Goal: Task Accomplishment & Management: Manage account settings

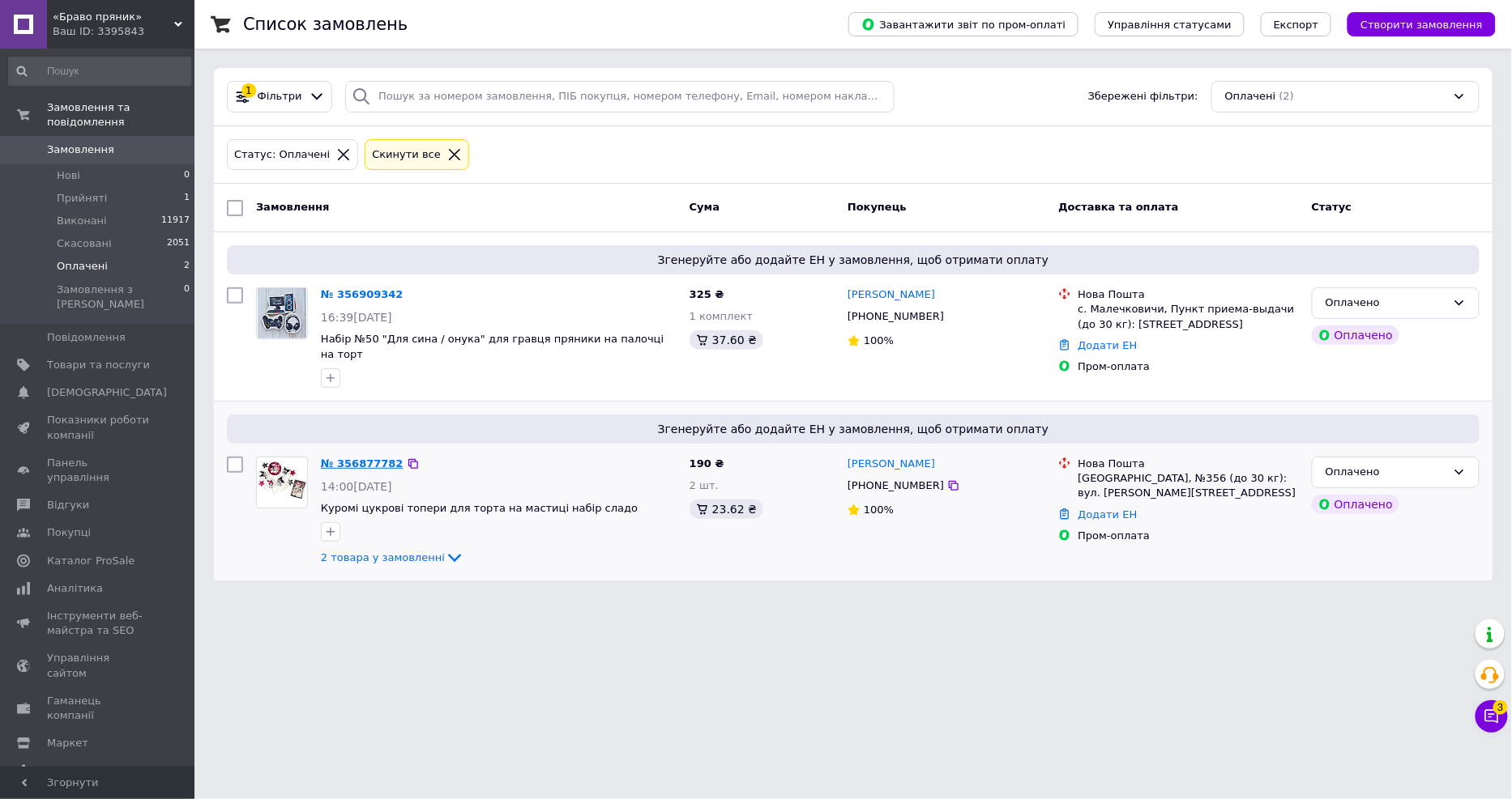
click at [370, 458] on link "№ 356877782" at bounding box center [363, 463] width 83 height 12
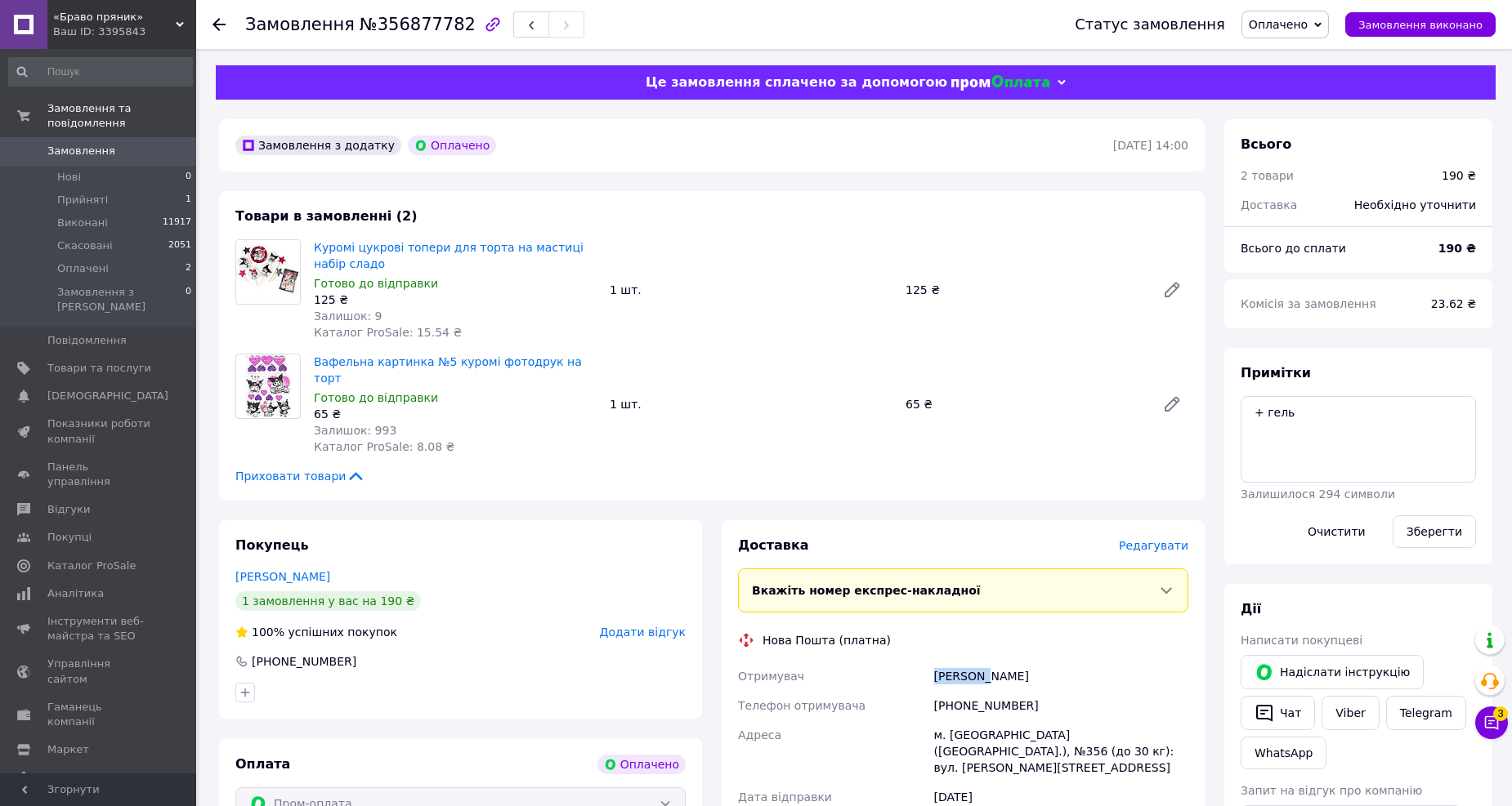
drag, startPoint x: 932, startPoint y: 659, endPoint x: 979, endPoint y: 660, distance: 47.0
click at [979, 662] on div "[PERSON_NAME]" at bounding box center [1061, 677] width 261 height 30
copy div "[PERSON_NAME]"
click at [1157, 540] on div "Доставка [PERSON_NAME] Вкажіть номер експрес-накладної Обов'язково введіть номе…" at bounding box center [963, 783] width 451 height 491
click at [1155, 539] on span "Редагувати" at bounding box center [1153, 545] width 70 height 13
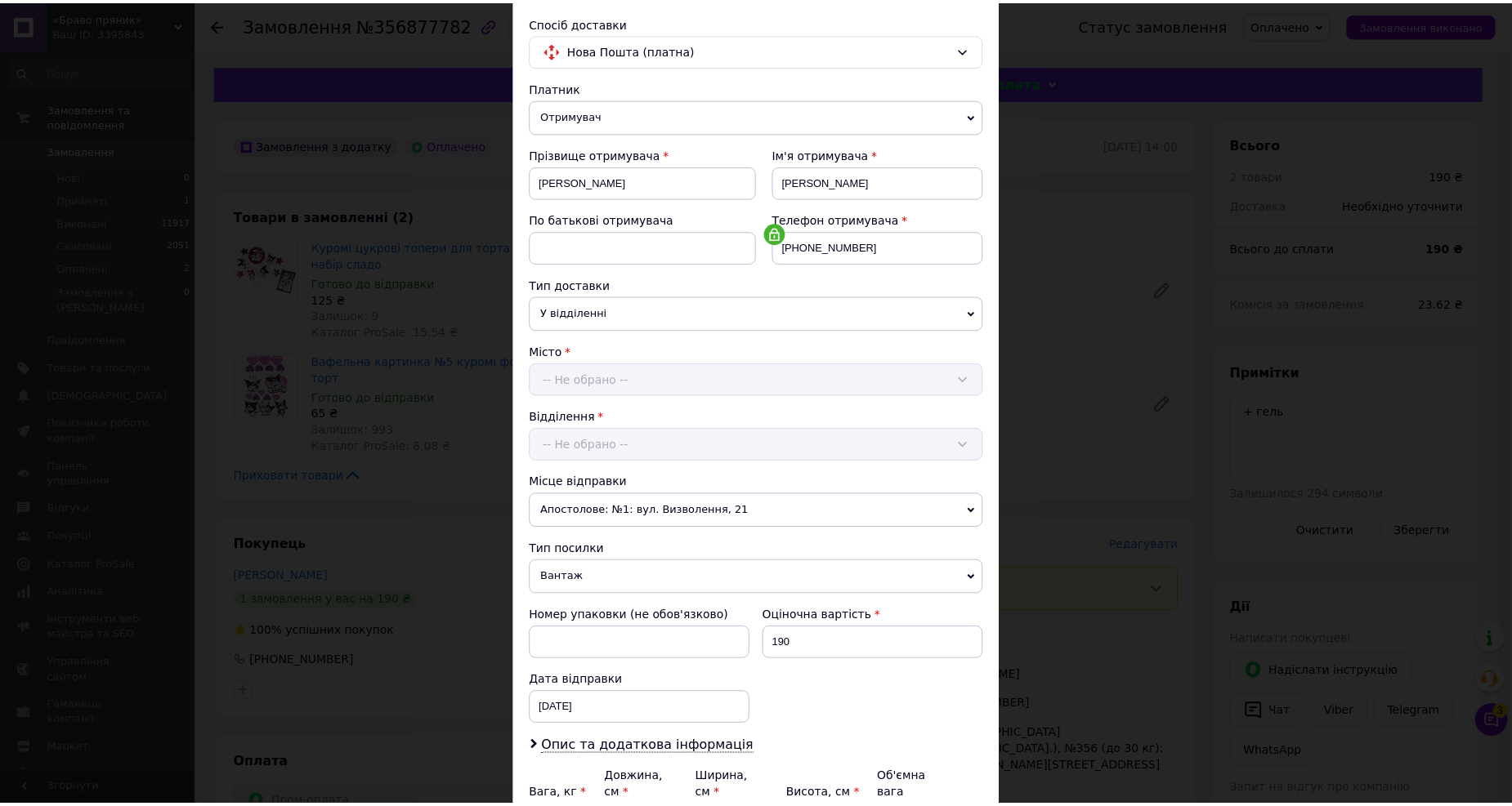
scroll to position [279, 0]
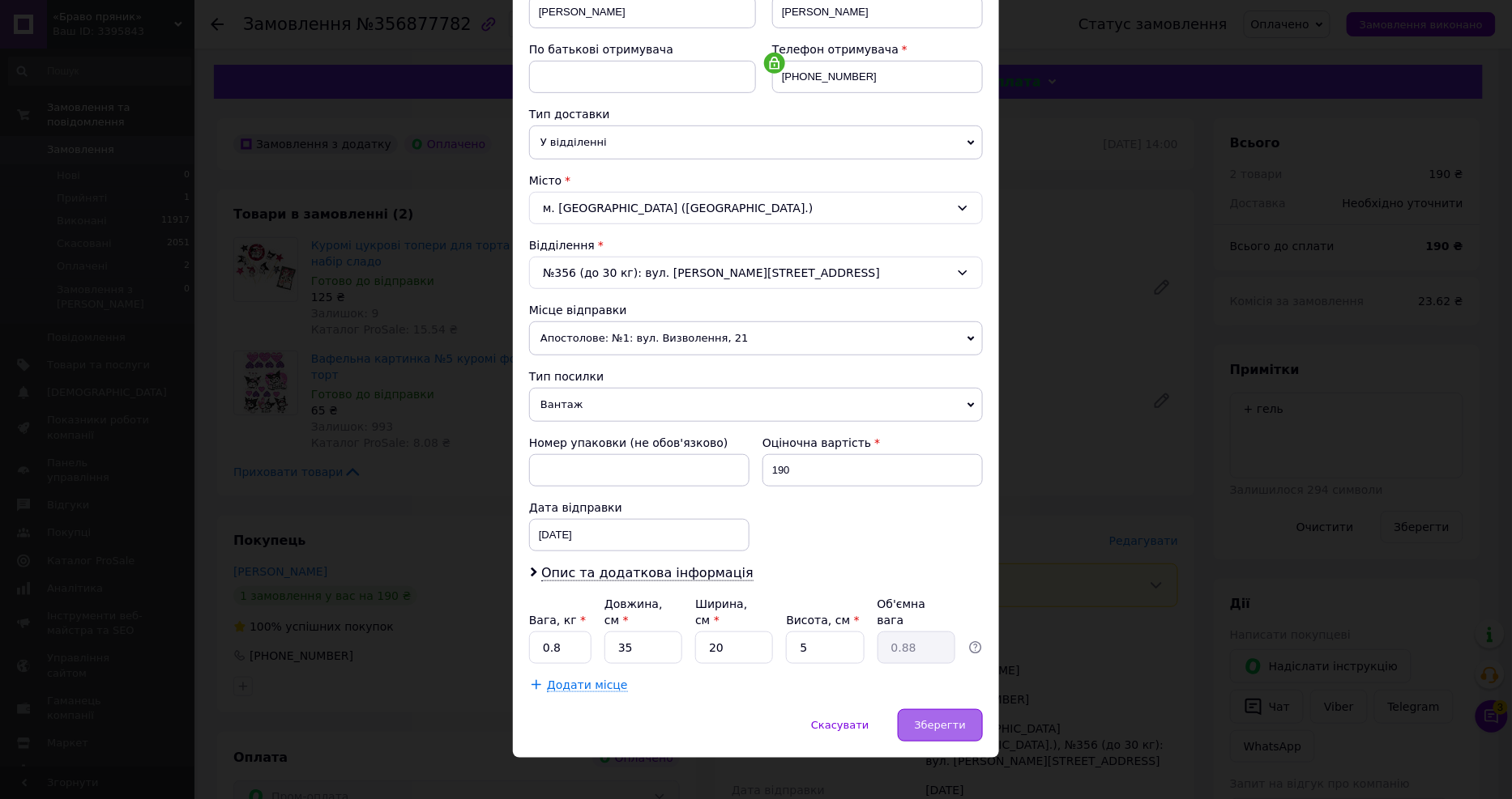
click at [948, 719] on span "Зберегти" at bounding box center [940, 724] width 51 height 12
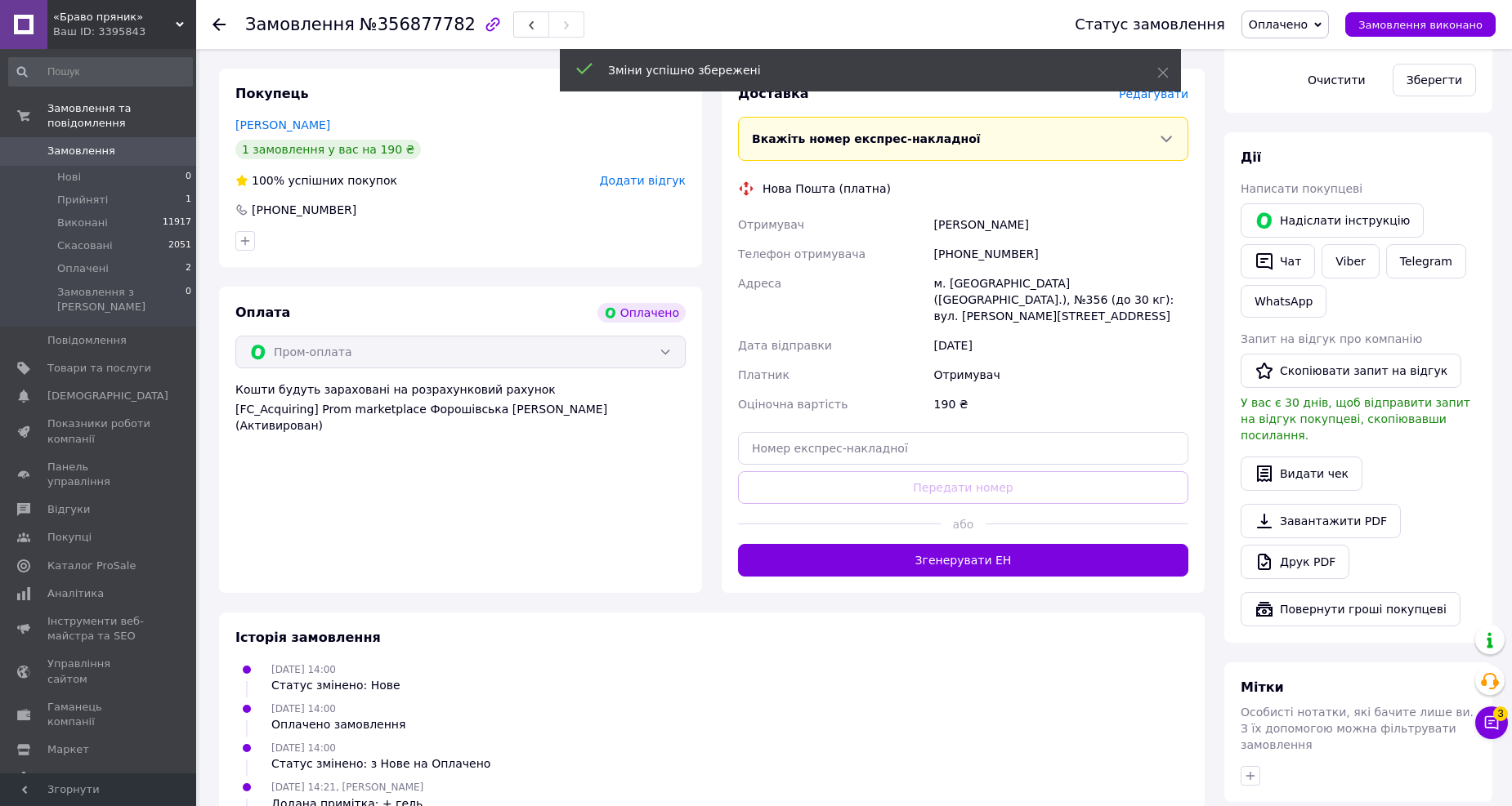
scroll to position [453, 0]
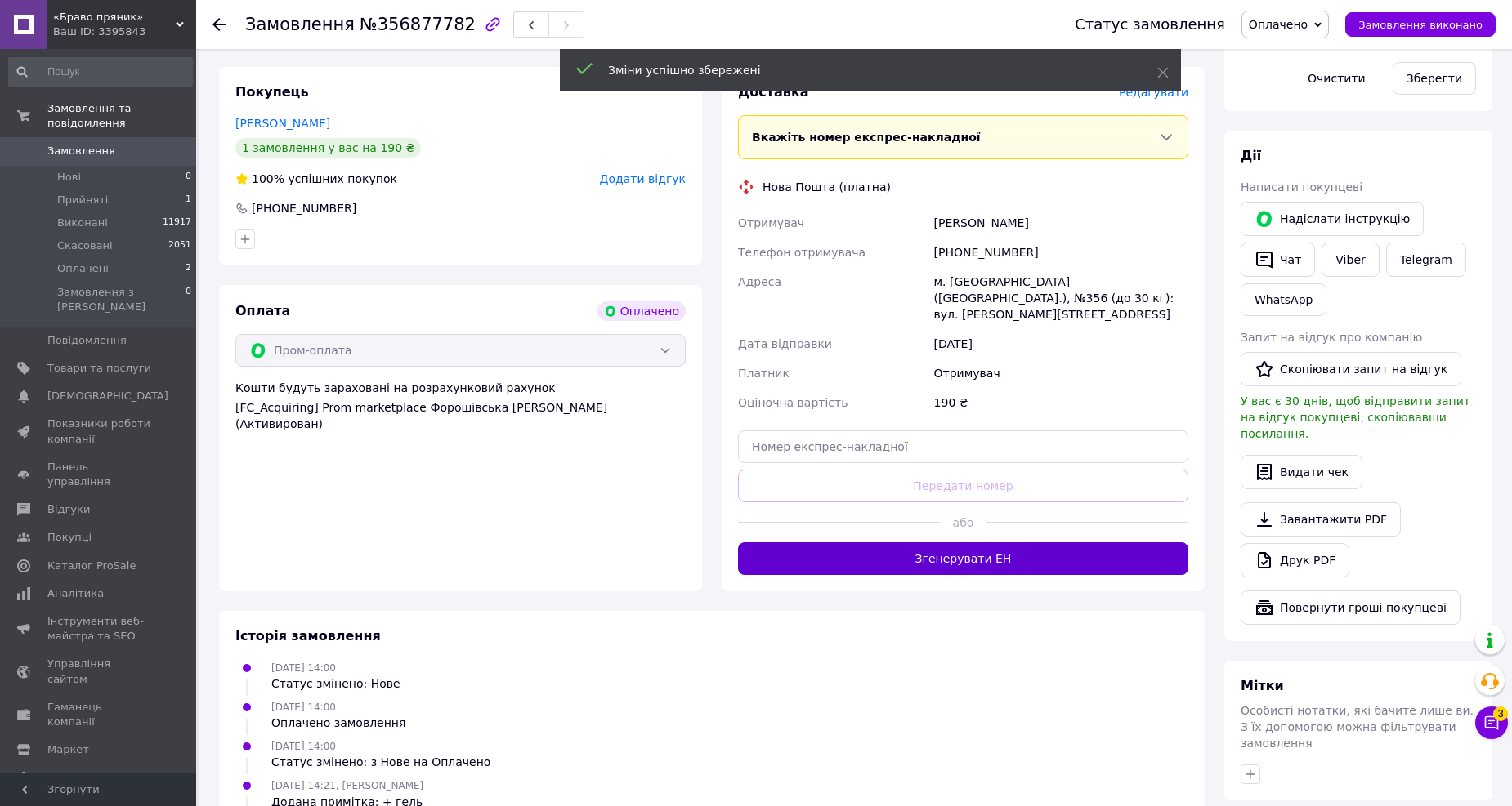
click at [935, 543] on button "Згенерувати ЕН" at bounding box center [963, 558] width 451 height 33
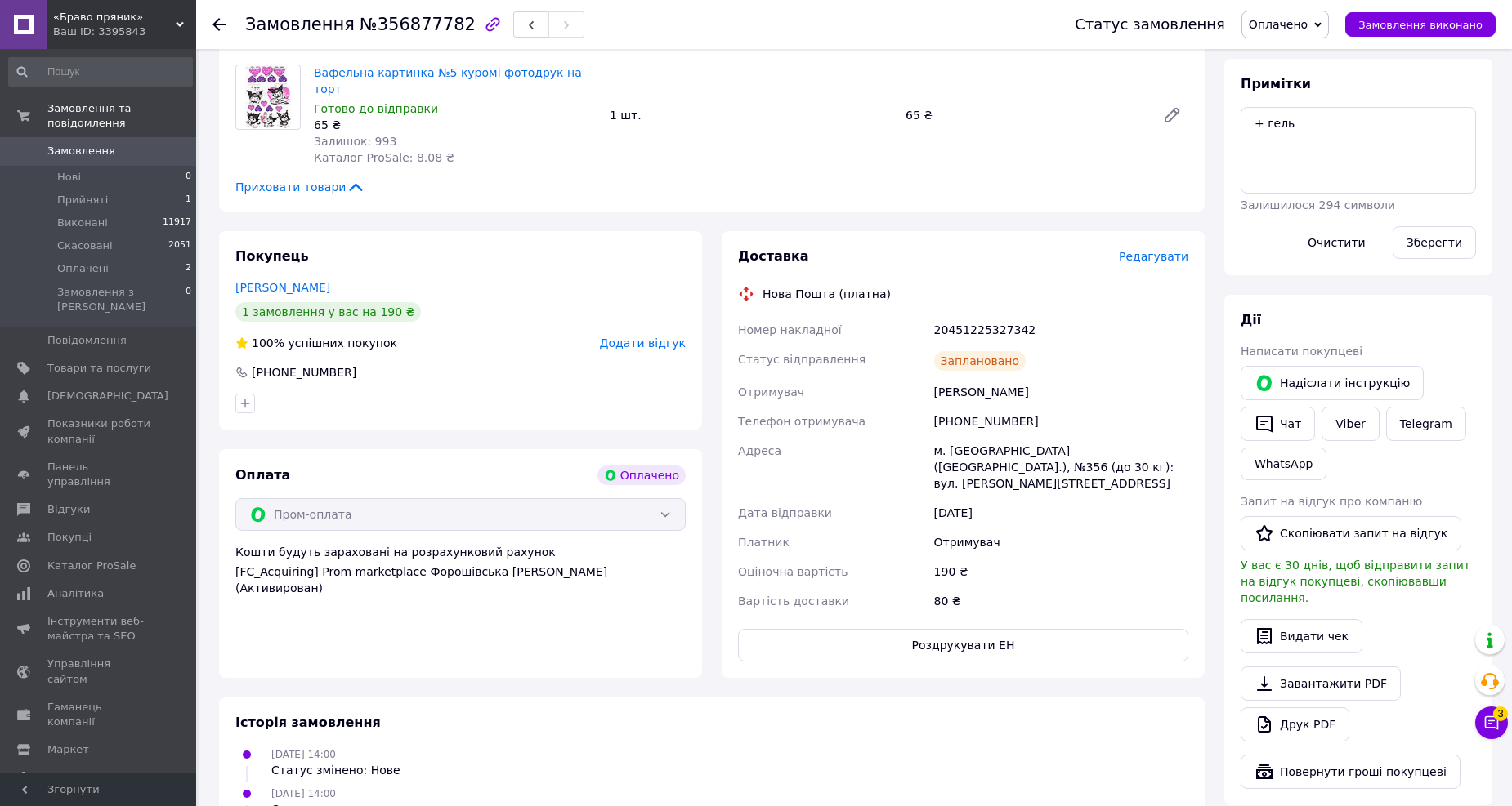
scroll to position [0, 0]
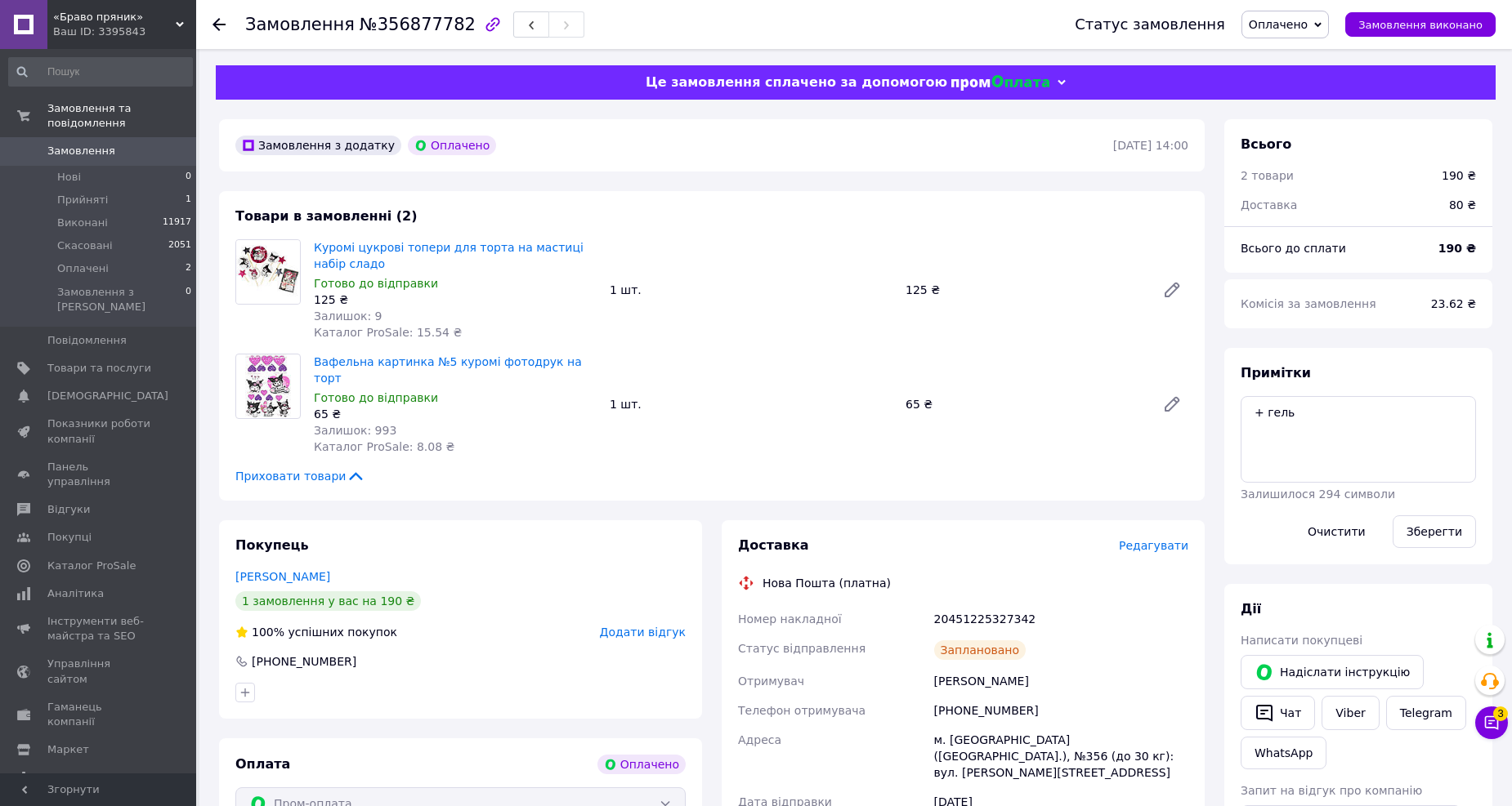
click at [214, 24] on use at bounding box center [219, 24] width 13 height 13
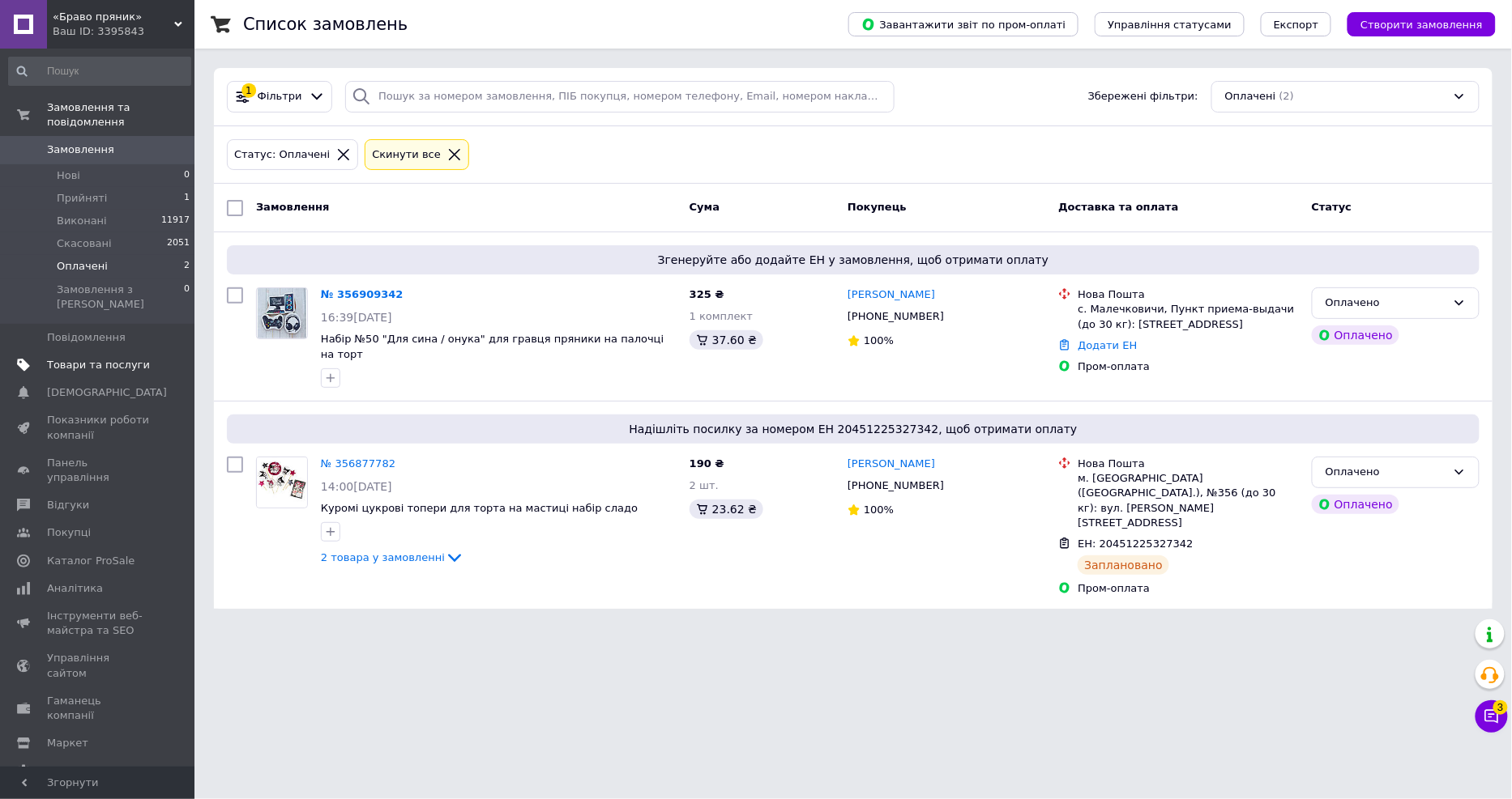
click at [99, 358] on span "Товари та послуги" at bounding box center [98, 365] width 102 height 15
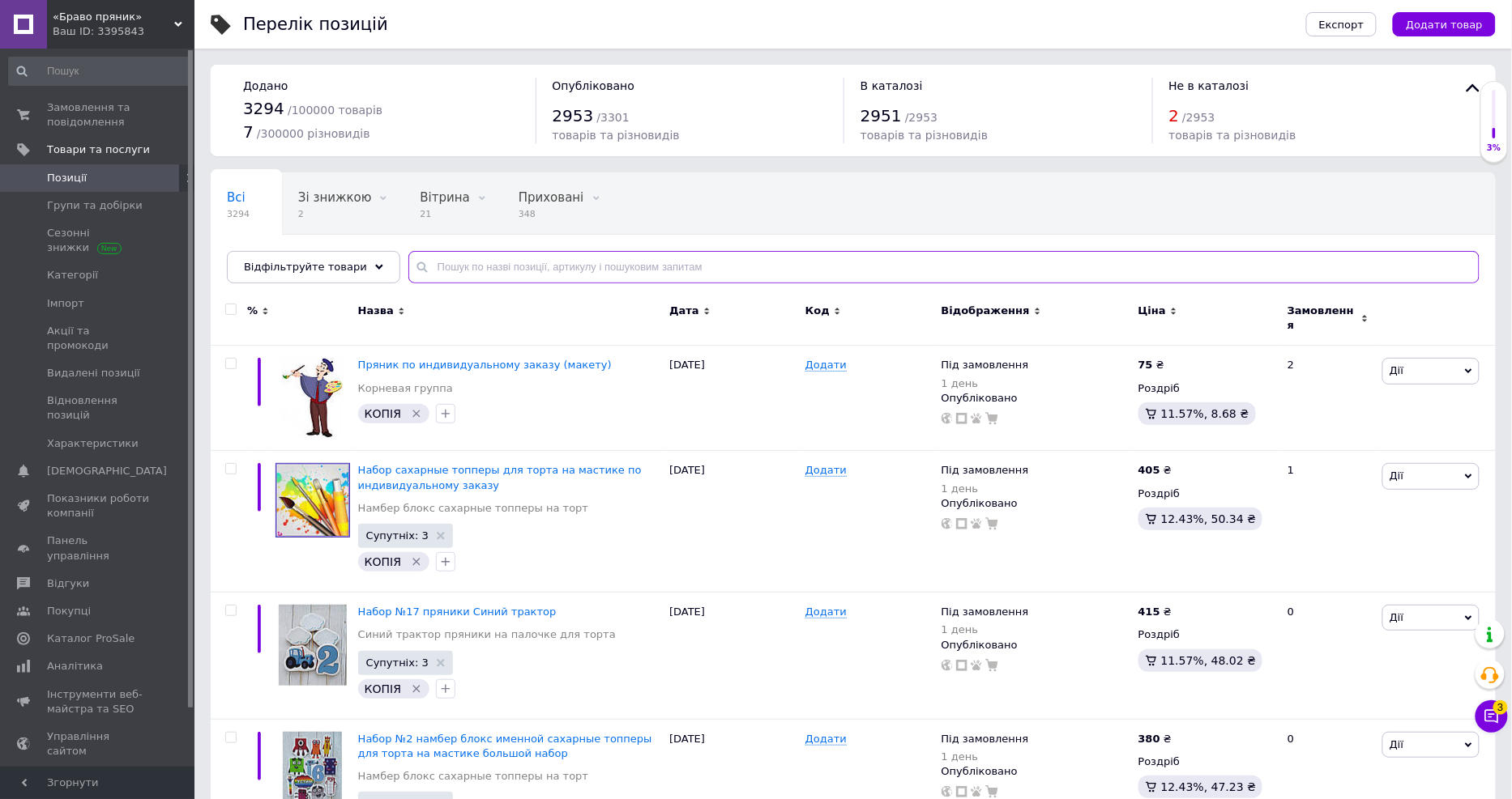
click at [454, 266] on input "text" at bounding box center [943, 267] width 1071 height 32
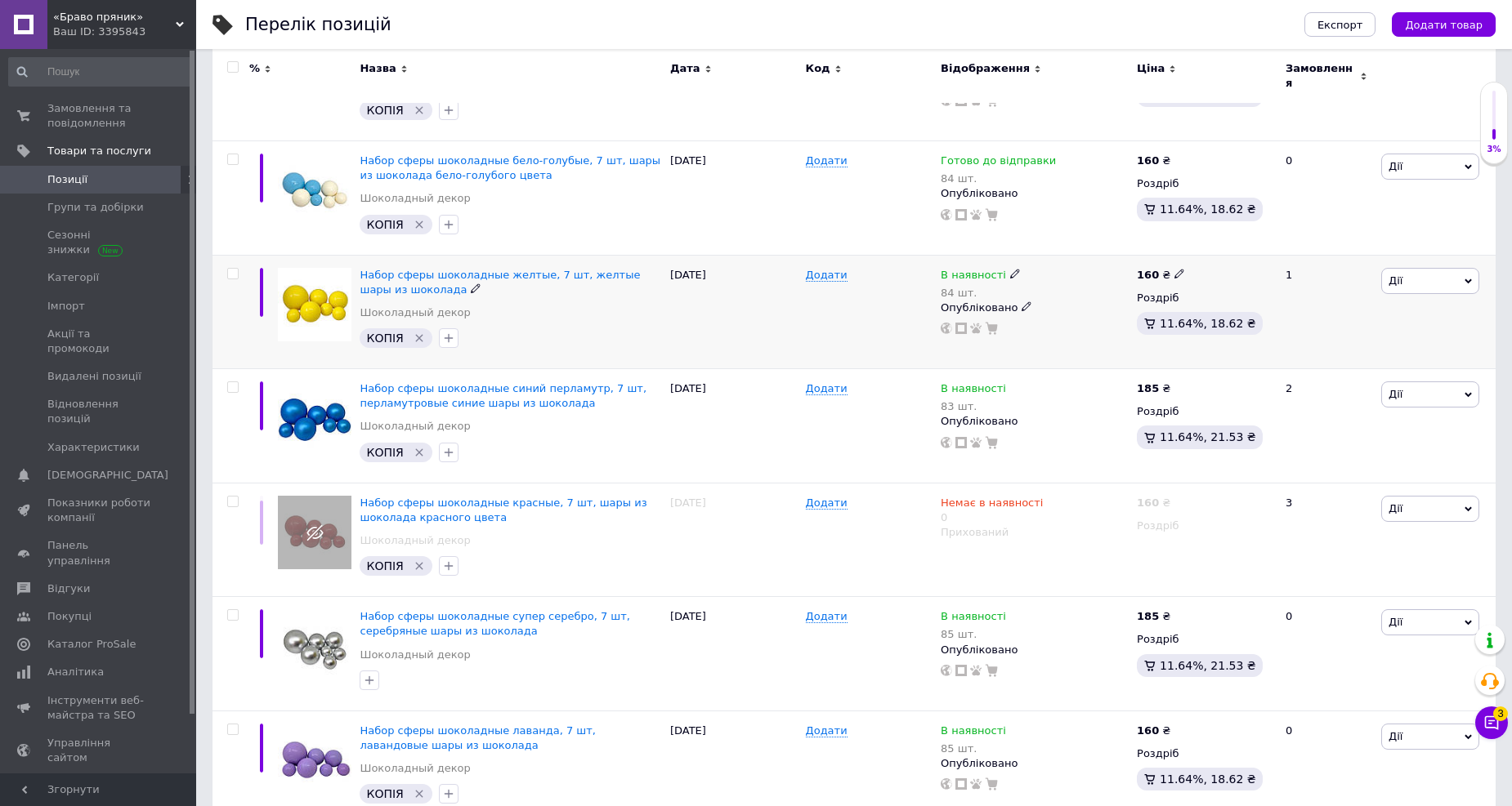
scroll to position [363, 0]
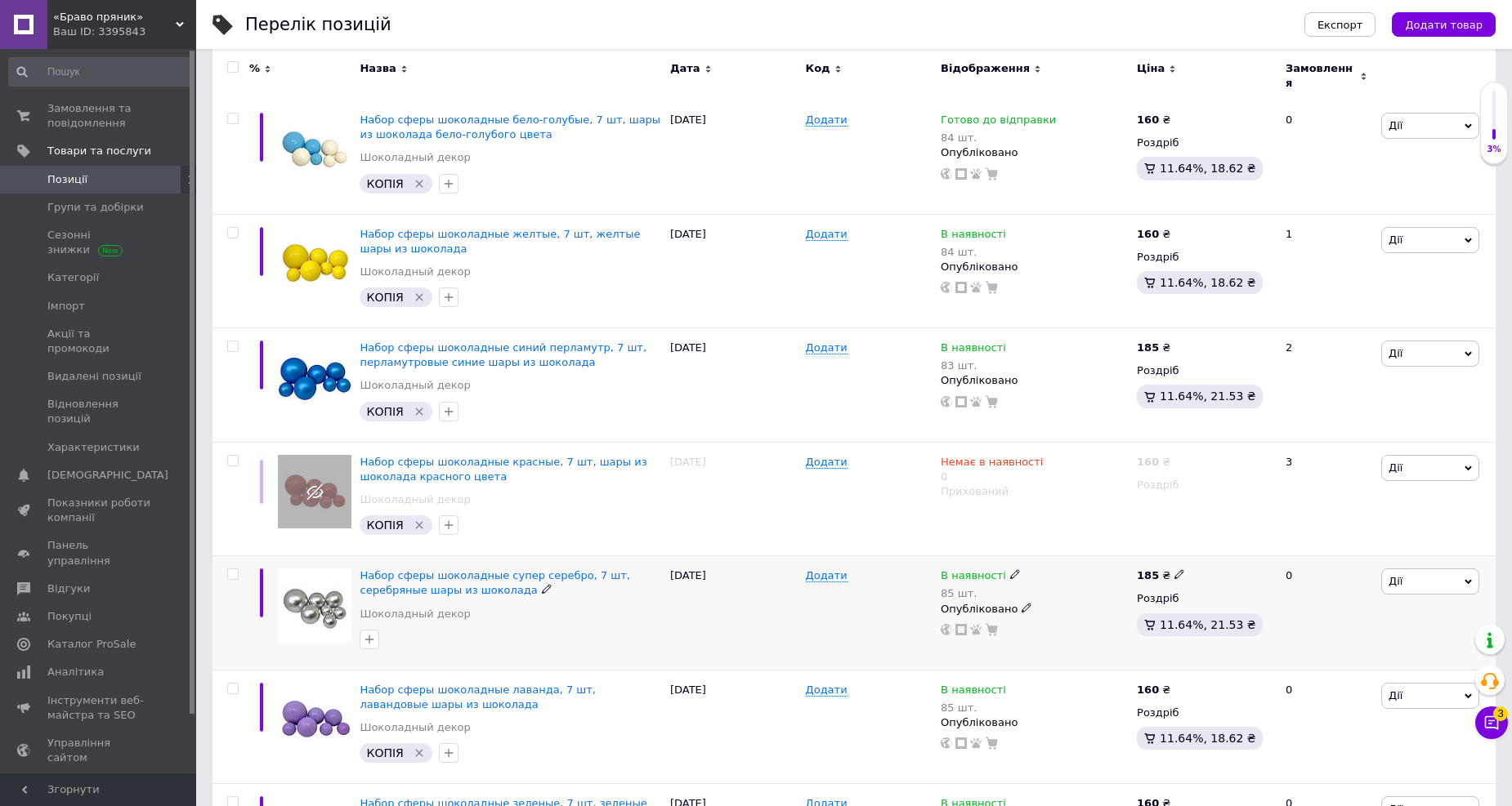
type input "сфери"
click at [983, 570] on span "В наявності" at bounding box center [973, 578] width 65 height 17
click at [1049, 585] on li "Немає в наявності" at bounding box center [1103, 597] width 155 height 23
click at [1063, 611] on input "85" at bounding box center [1087, 626] width 124 height 33
type input "8"
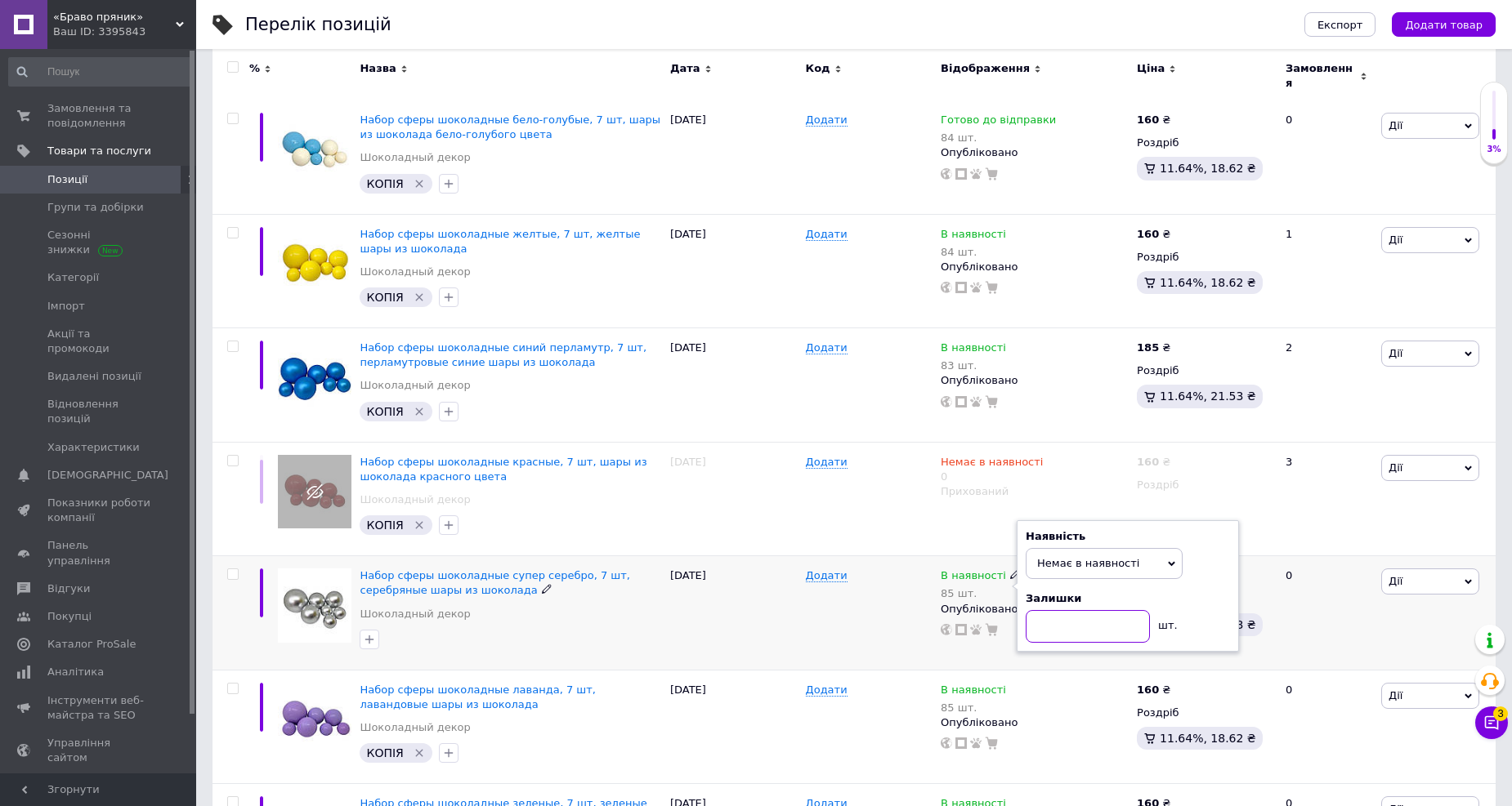
type input "0"
click at [1433, 571] on span "Дії" at bounding box center [1429, 582] width 98 height 26
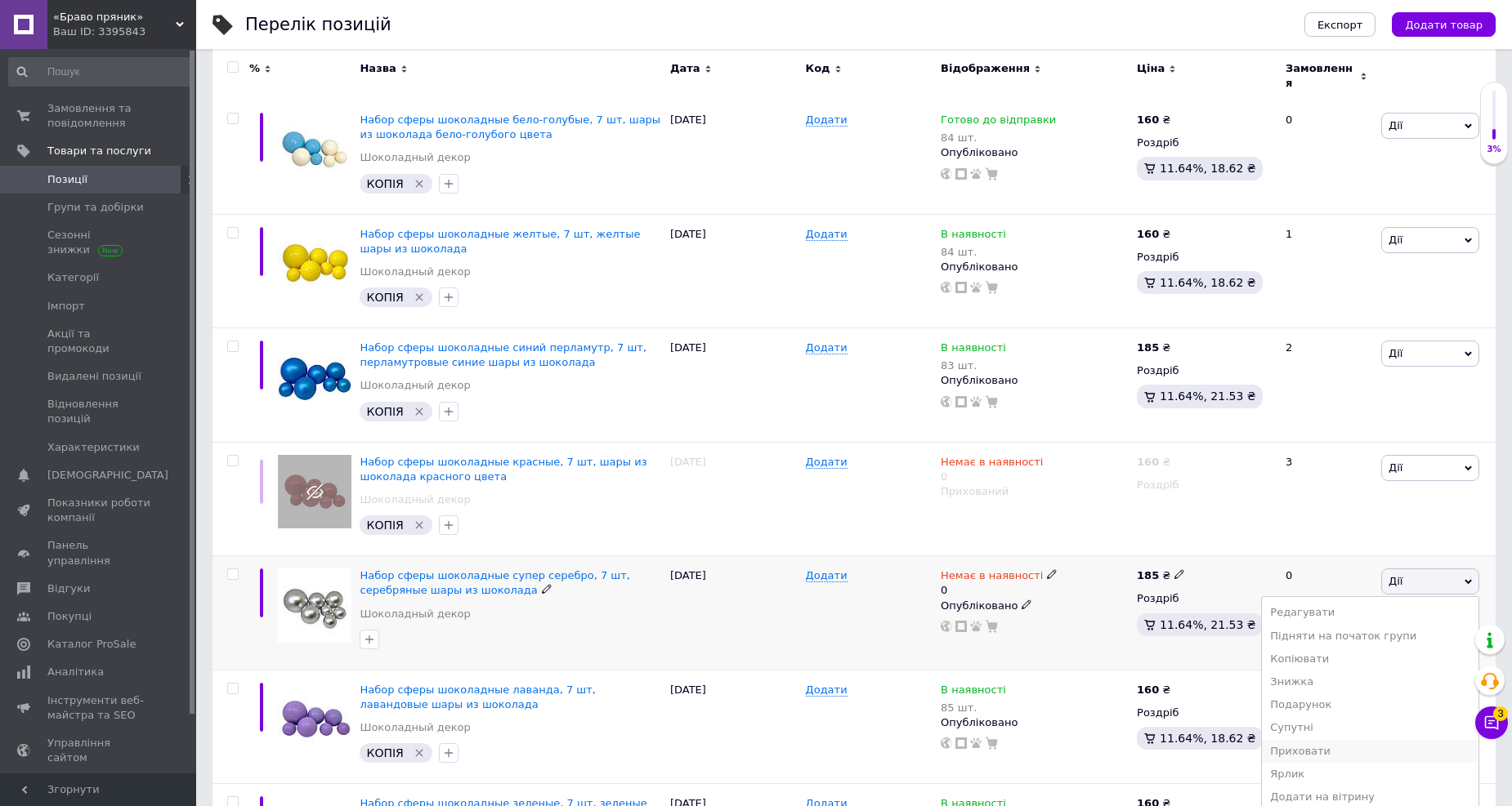
click at [1326, 745] on li "Приховати" at bounding box center [1370, 751] width 217 height 23
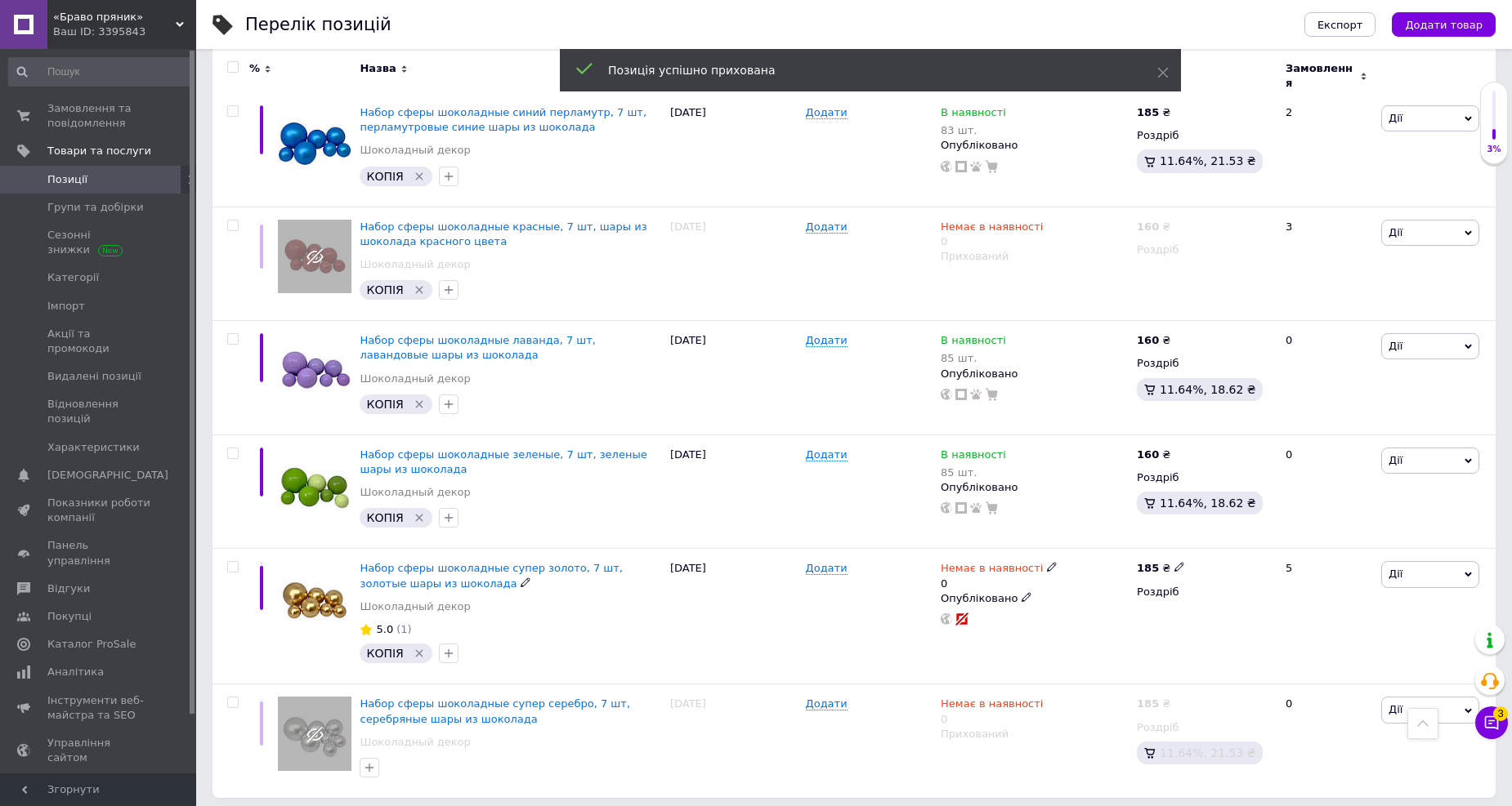
scroll to position [598, 0]
click at [1422, 567] on span "Дії" at bounding box center [1429, 575] width 98 height 26
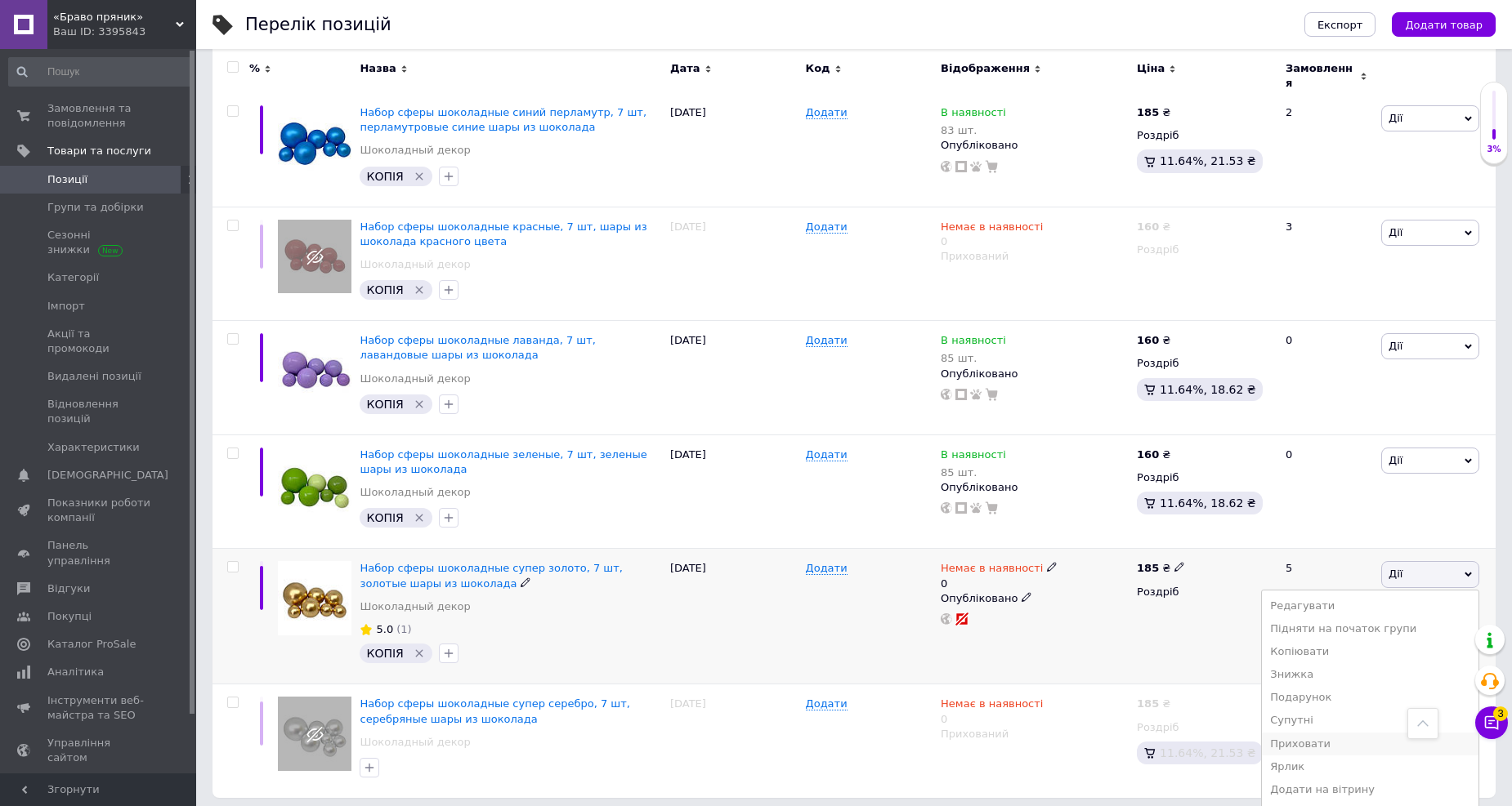
click at [1320, 737] on li "Приховати" at bounding box center [1370, 744] width 217 height 23
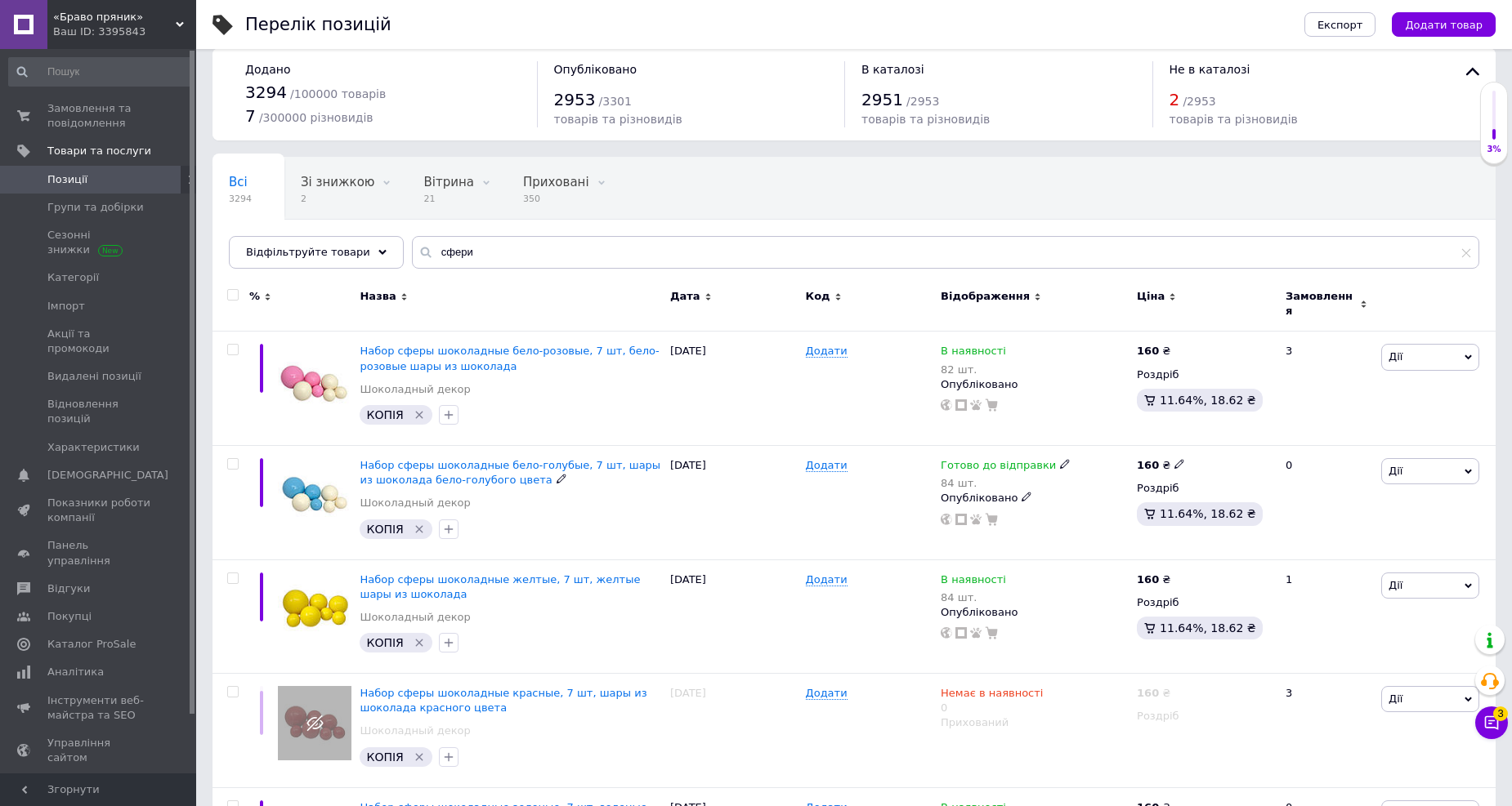
scroll to position [0, 0]
